Goal: Complete application form

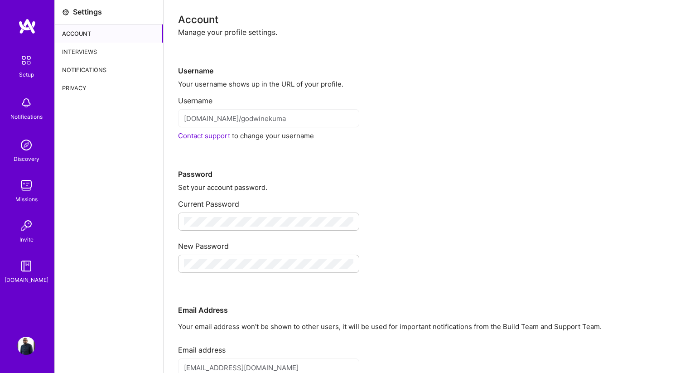
click at [29, 151] on img at bounding box center [26, 145] width 18 height 18
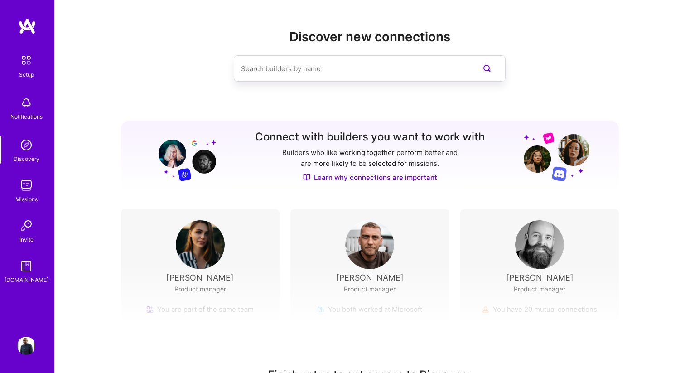
scroll to position [60, 0]
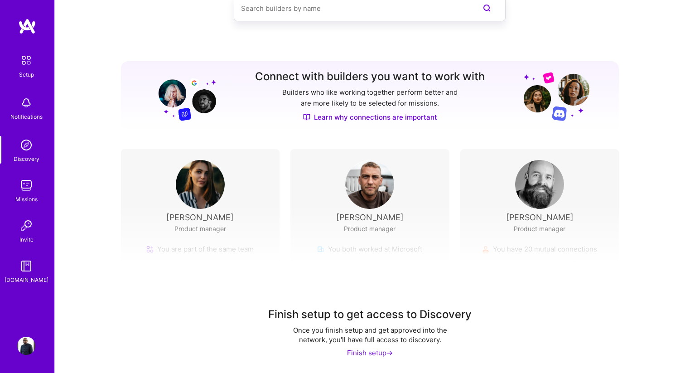
click at [28, 70] on div "Setup" at bounding box center [26, 75] width 15 height 10
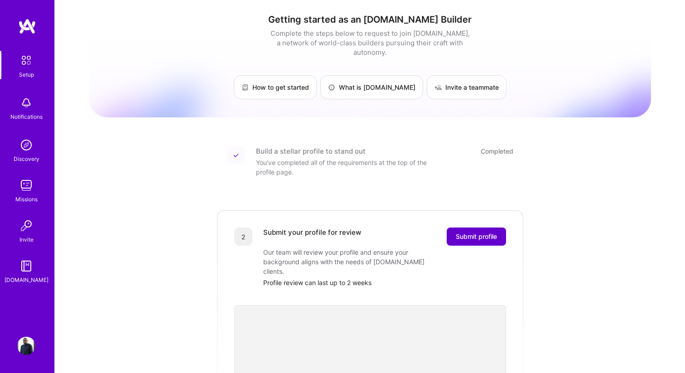
click at [462, 227] on button "Submit profile" at bounding box center [475, 236] width 59 height 18
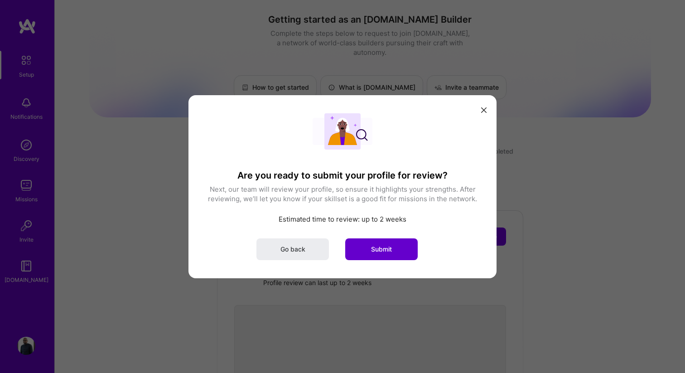
click at [363, 253] on button "Submit" at bounding box center [381, 249] width 72 height 22
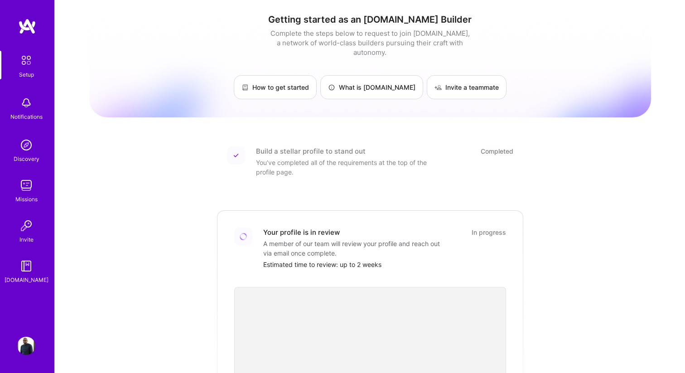
click at [31, 108] on img at bounding box center [26, 103] width 18 height 18
click at [21, 147] on img at bounding box center [26, 145] width 18 height 18
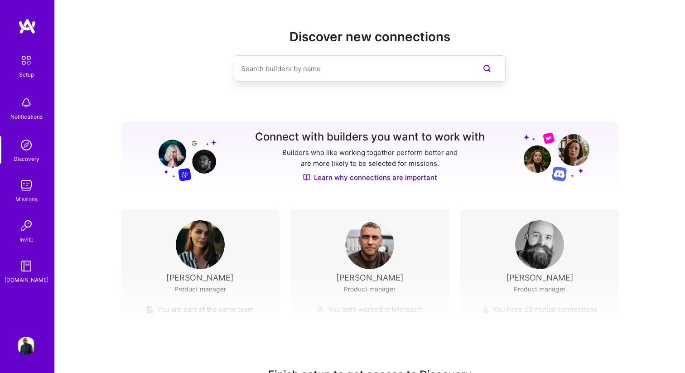
click at [22, 58] on img at bounding box center [26, 60] width 19 height 19
